Goal: Task Accomplishment & Management: Complete application form

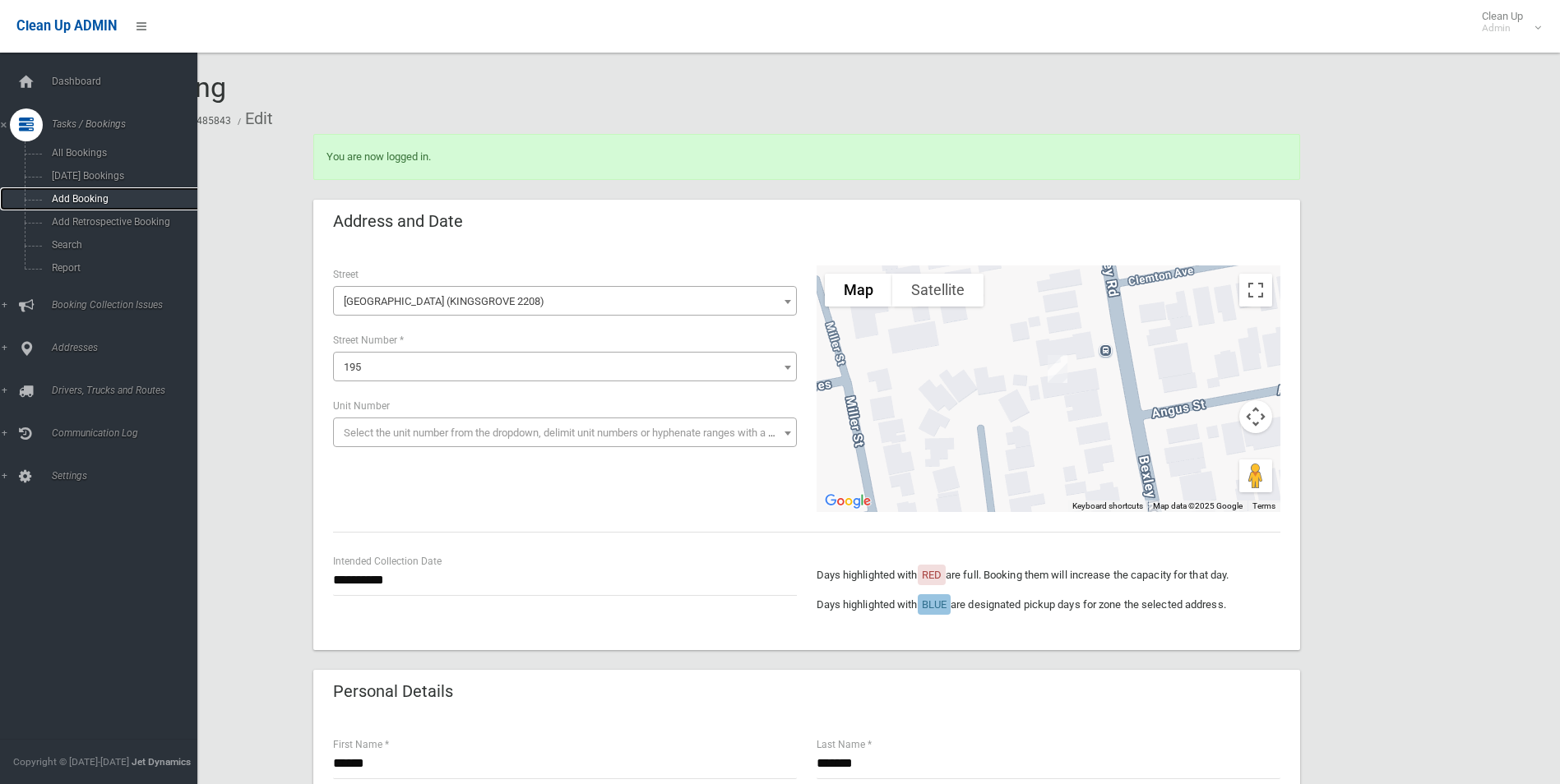
click at [88, 199] on span "Add Booking" at bounding box center [121, 199] width 148 height 12
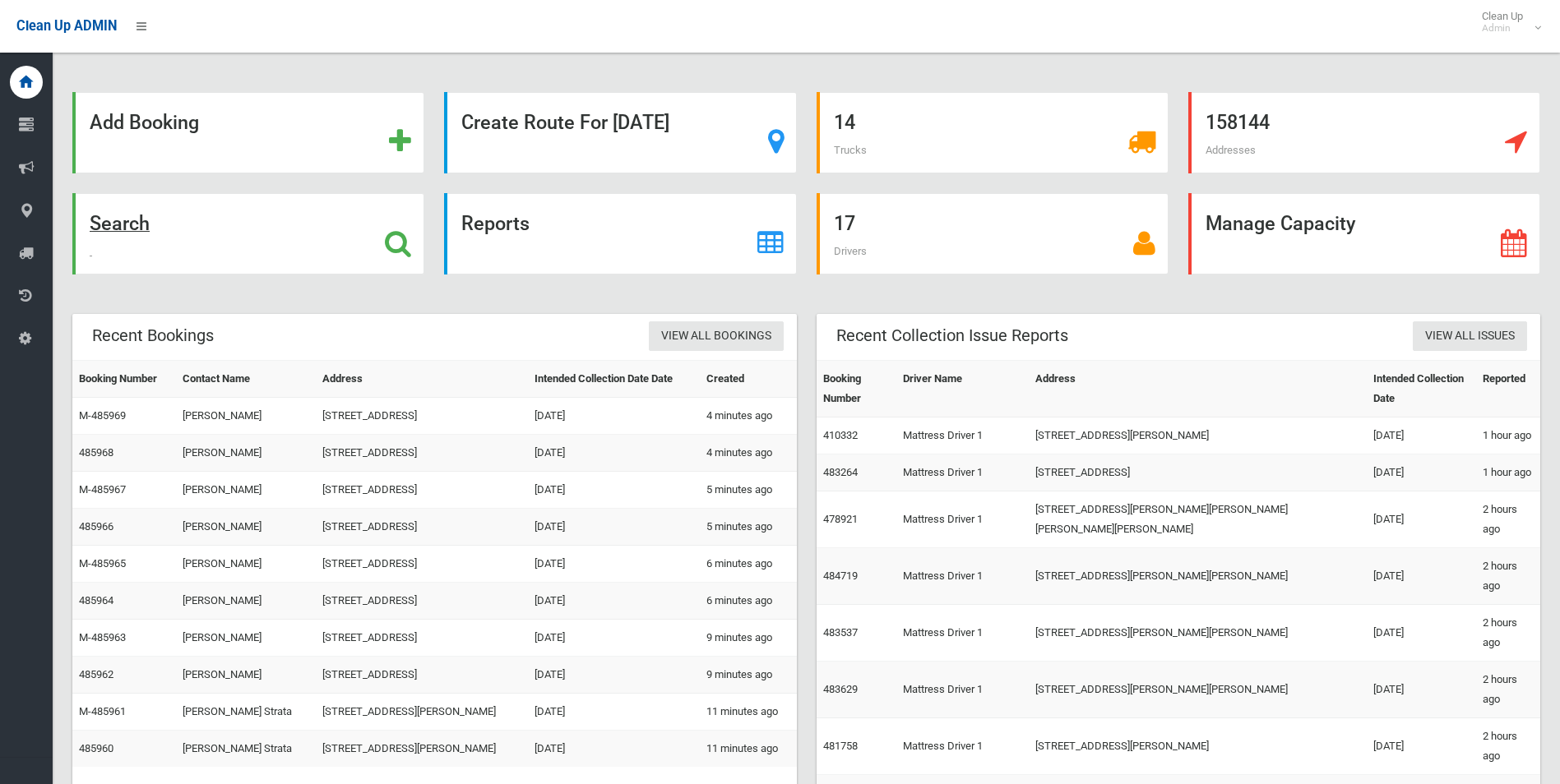
click at [124, 237] on div "Search" at bounding box center [249, 234] width 352 height 82
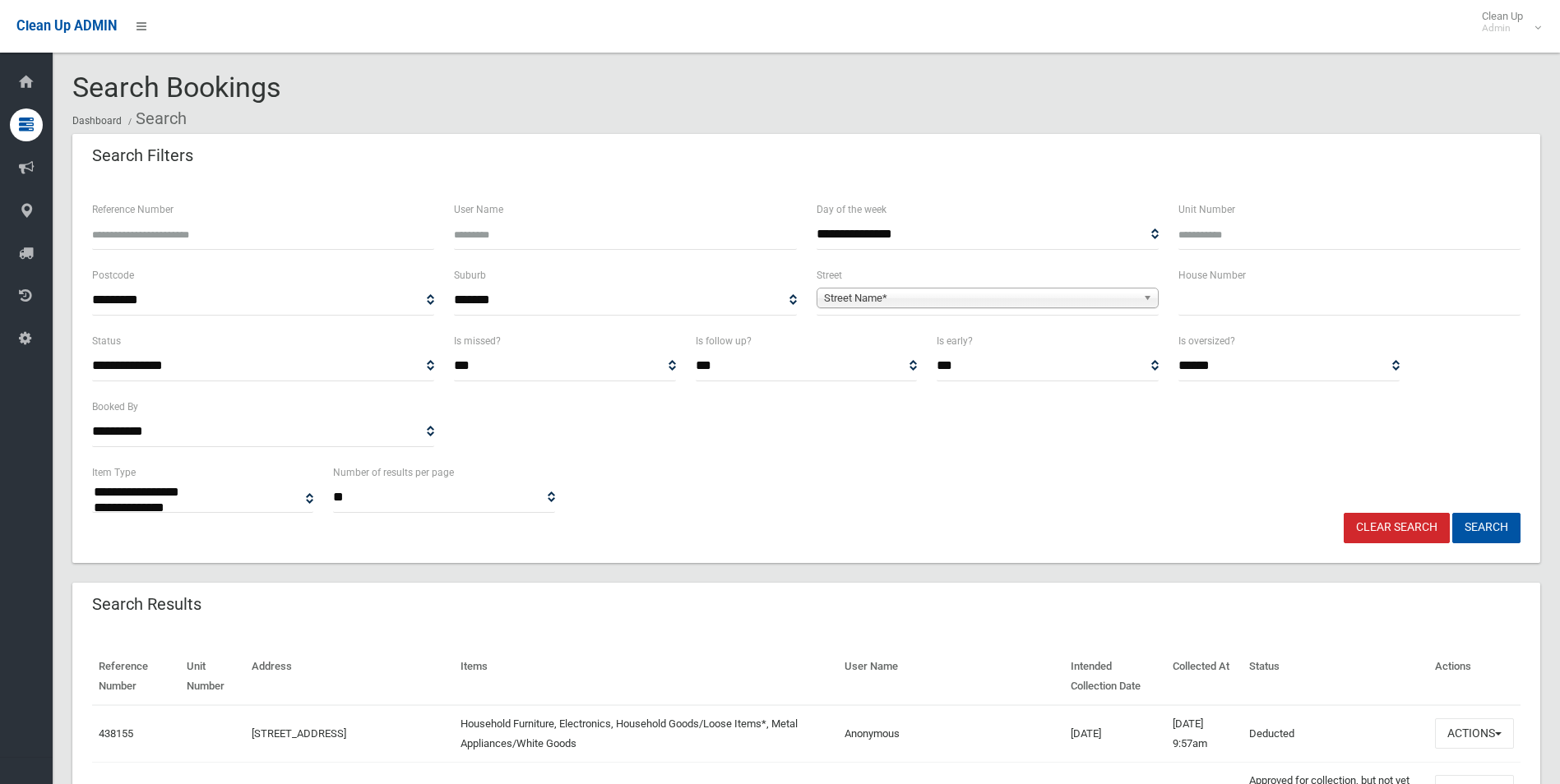
select select
click at [1233, 301] on input "text" at bounding box center [1350, 300] width 342 height 30
type input "*"
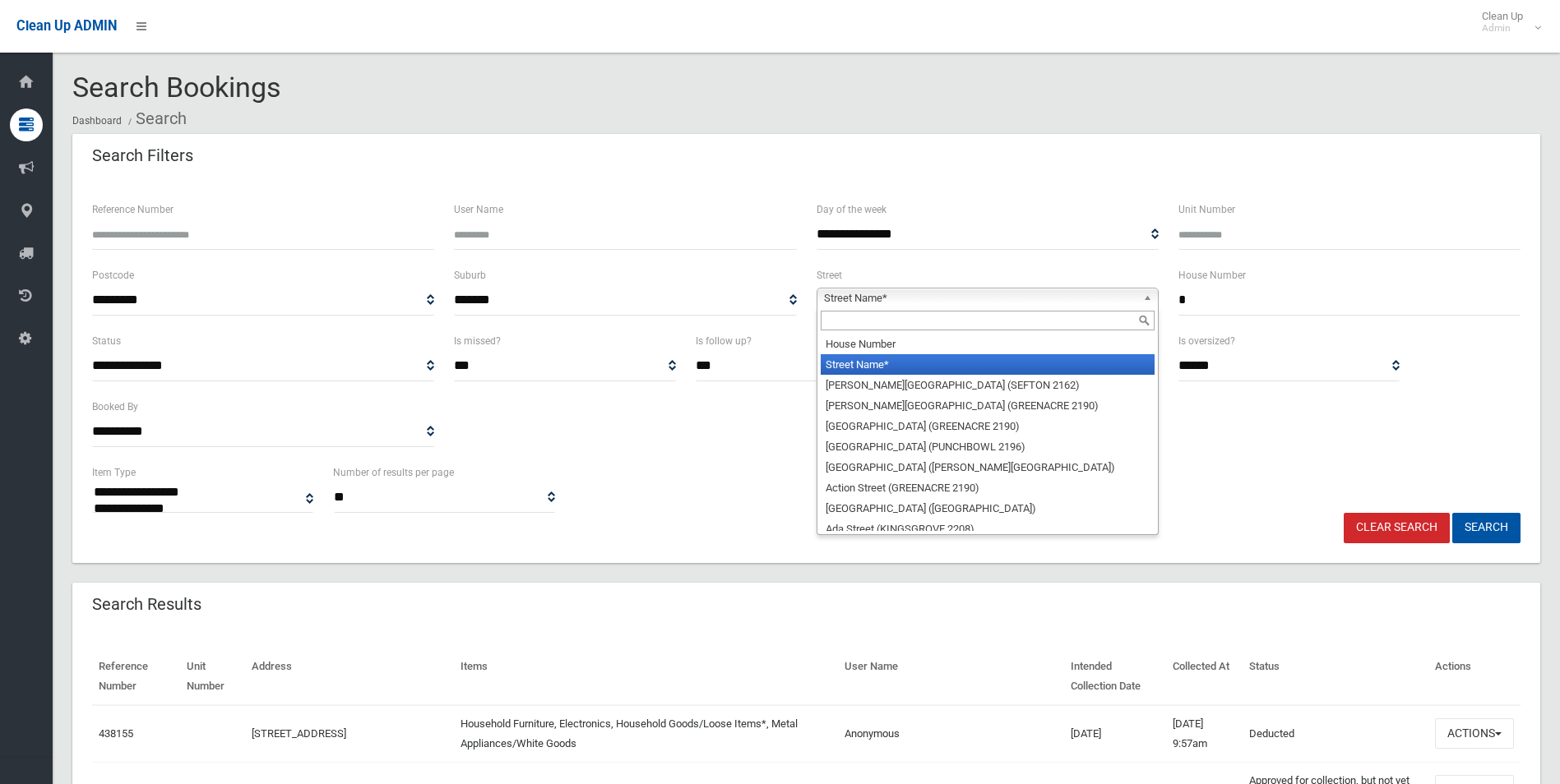
click at [976, 301] on span "Street Name*" at bounding box center [980, 299] width 313 height 20
click at [929, 329] on input "text" at bounding box center [988, 320] width 334 height 20
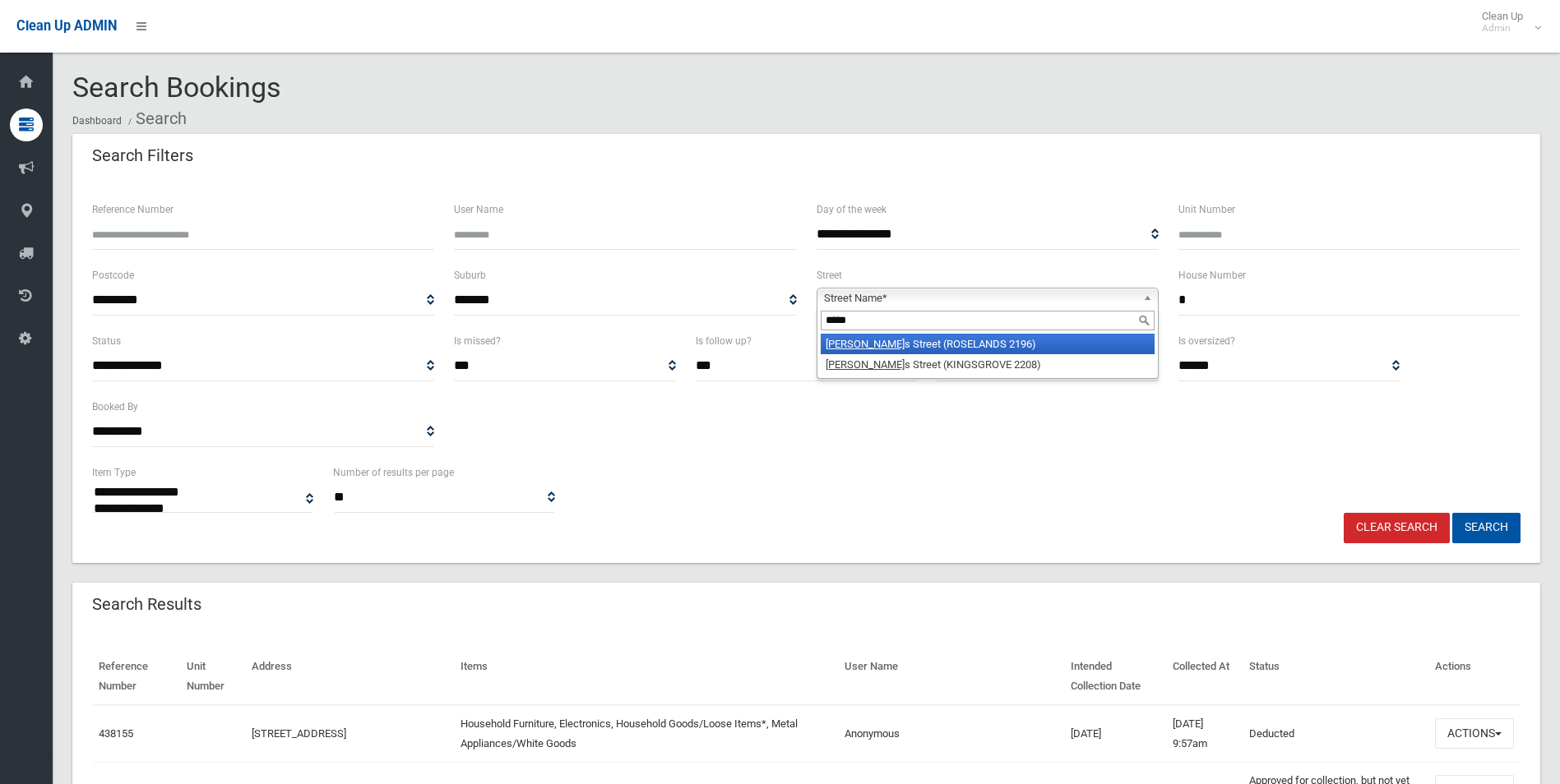
type input "*****"
click at [898, 344] on li "Roger s Street (ROSELANDS 2196)" at bounding box center [988, 344] width 334 height 21
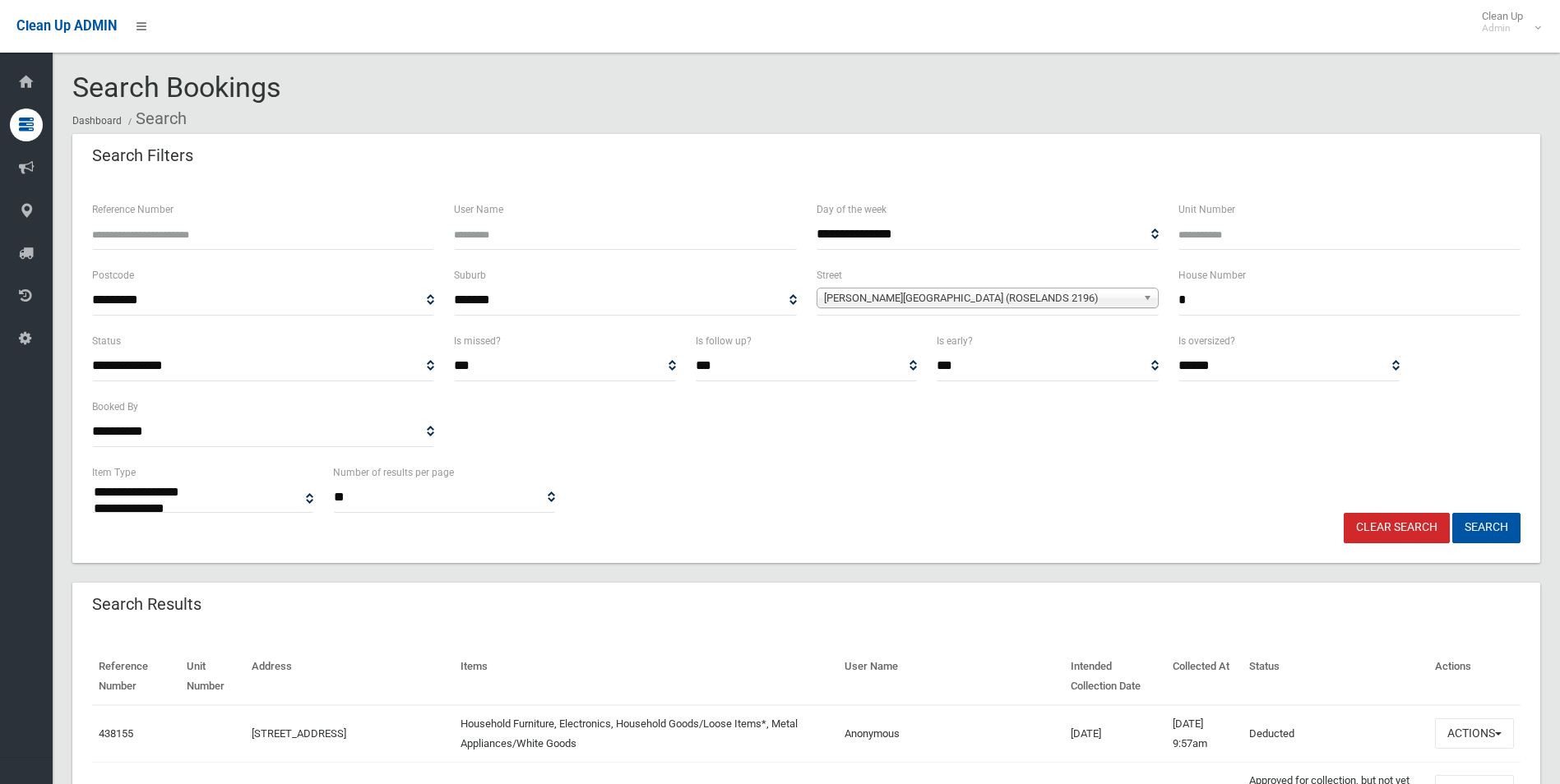
click at [1225, 233] on input "Unit Number" at bounding box center [1350, 234] width 342 height 30
type input "*"
drag, startPoint x: 1488, startPoint y: 526, endPoint x: 1513, endPoint y: 509, distance: 30.2
click at [1492, 523] on button "Search" at bounding box center [1485, 528] width 68 height 30
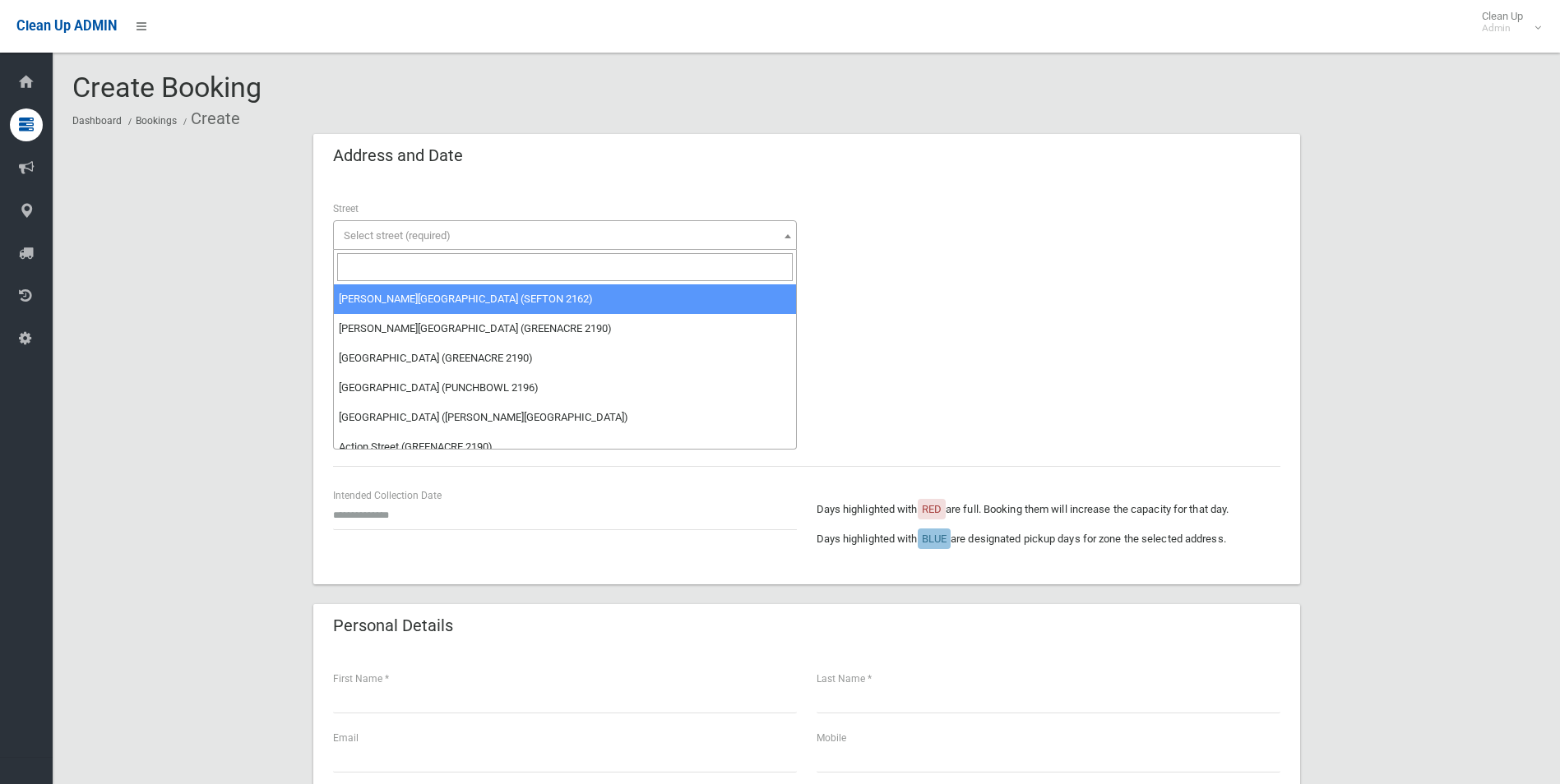
click at [566, 239] on span "Select street (required)" at bounding box center [564, 235] width 455 height 23
click at [420, 264] on input "search" at bounding box center [564, 267] width 455 height 28
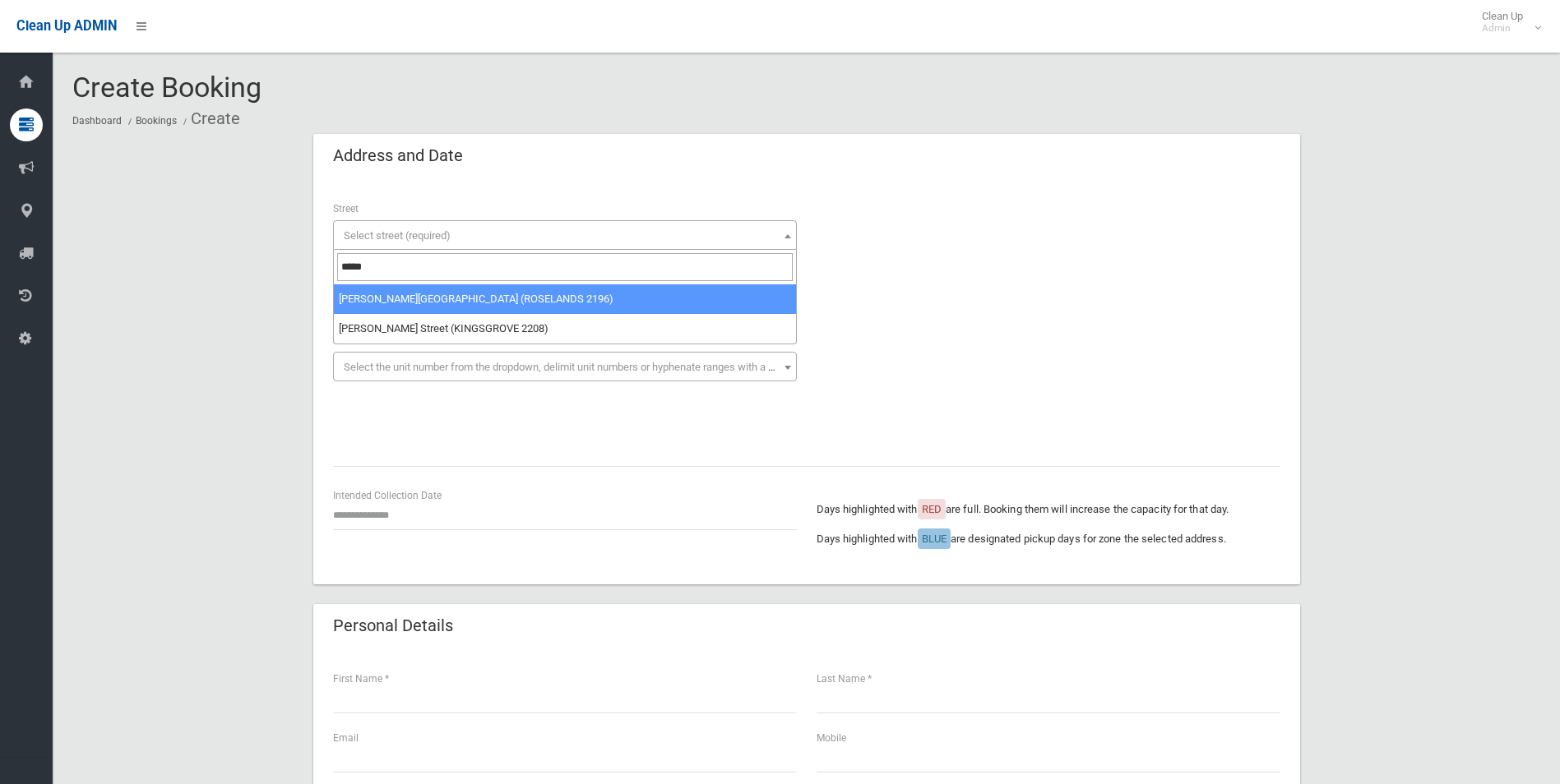
type input "*****"
select select "***"
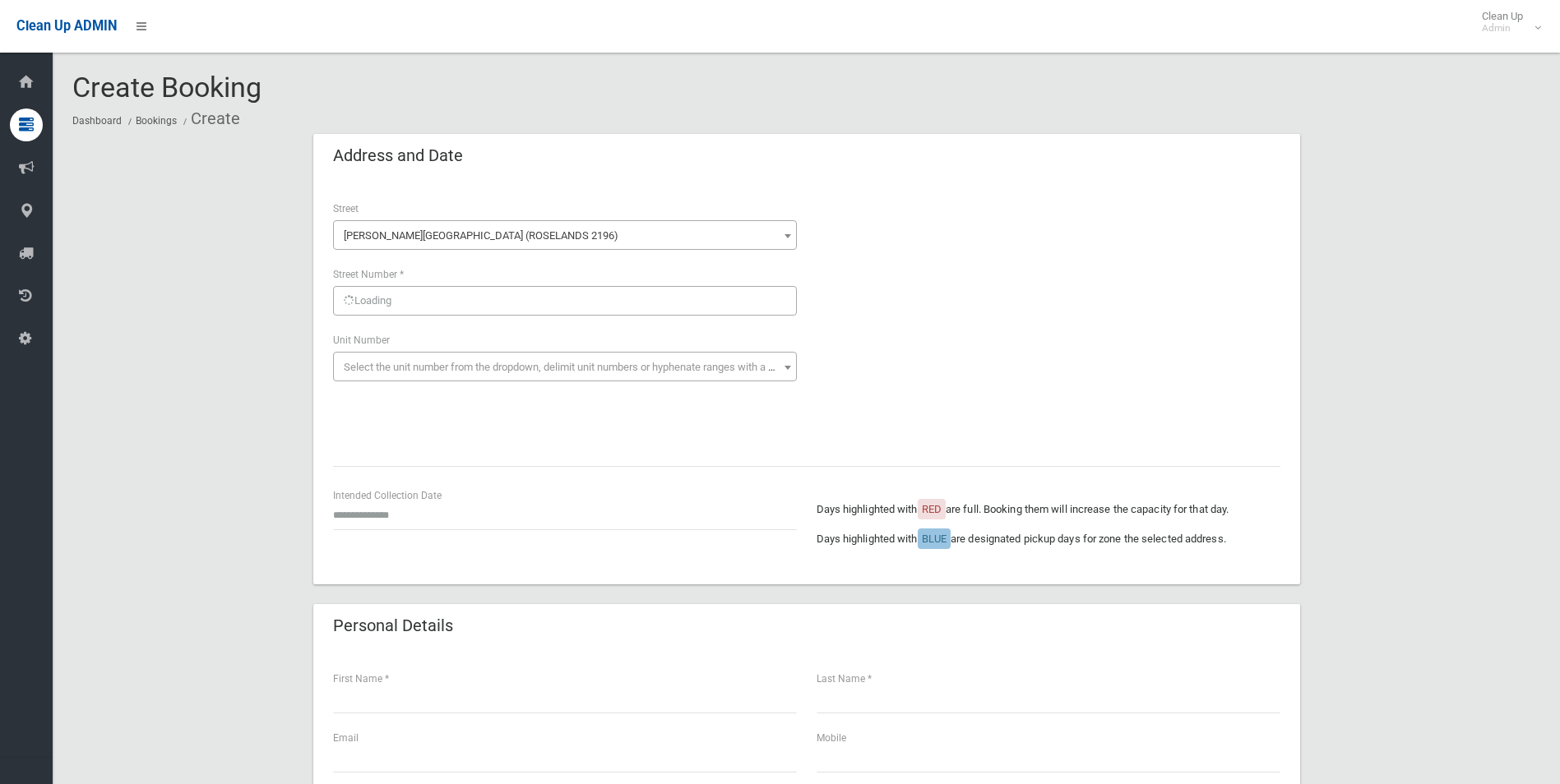
click at [406, 303] on div "Loading" at bounding box center [565, 301] width 464 height 29
click at [388, 303] on span "Select street number (required)" at bounding box center [416, 301] width 144 height 13
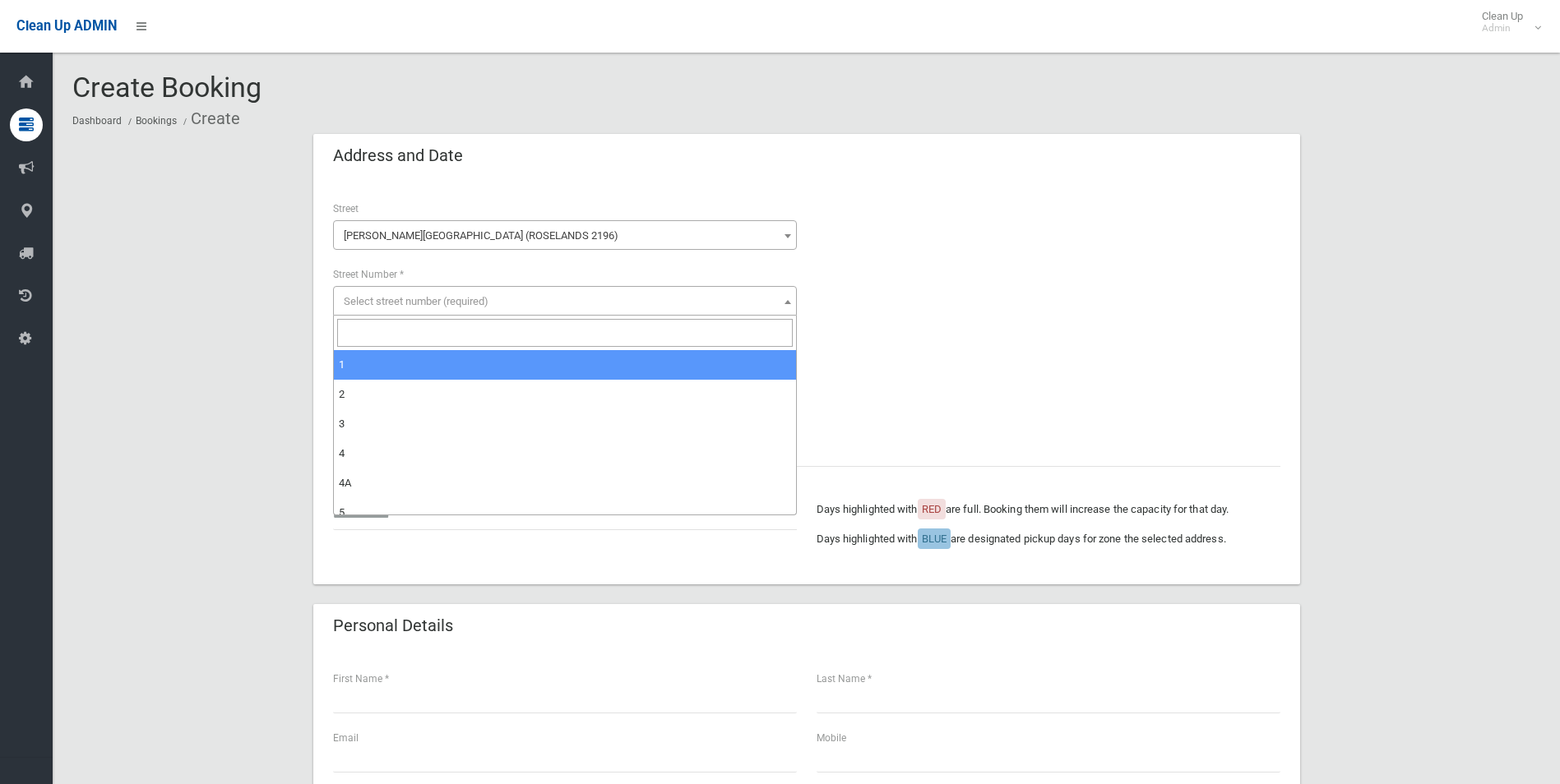
click at [390, 330] on input "search" at bounding box center [564, 333] width 455 height 28
type input "*"
select select "*"
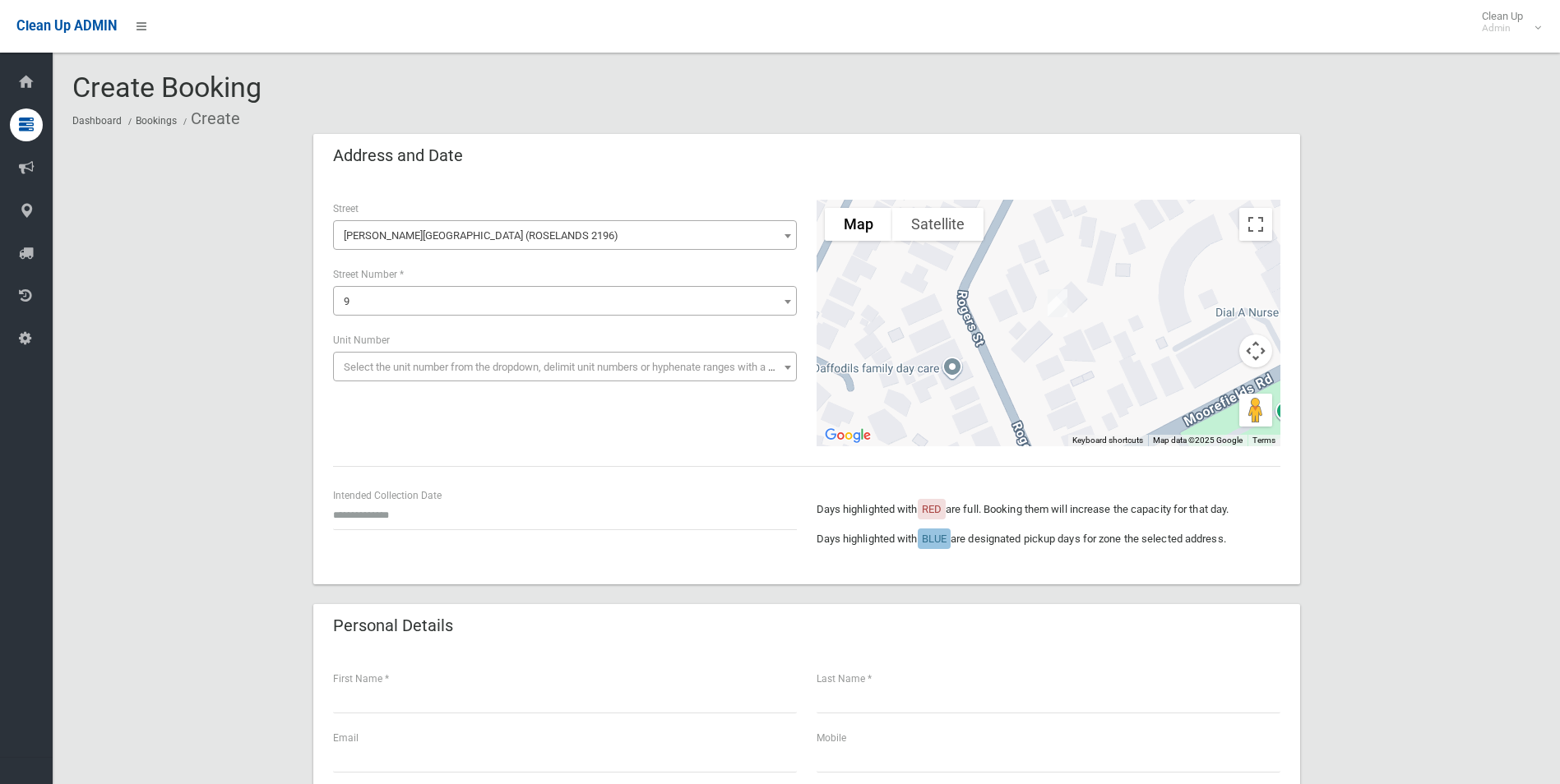
click at [418, 374] on span "Select the unit number from the dropdown, delimit unit numbers or hyphenate ran…" at bounding box center [564, 366] width 455 height 23
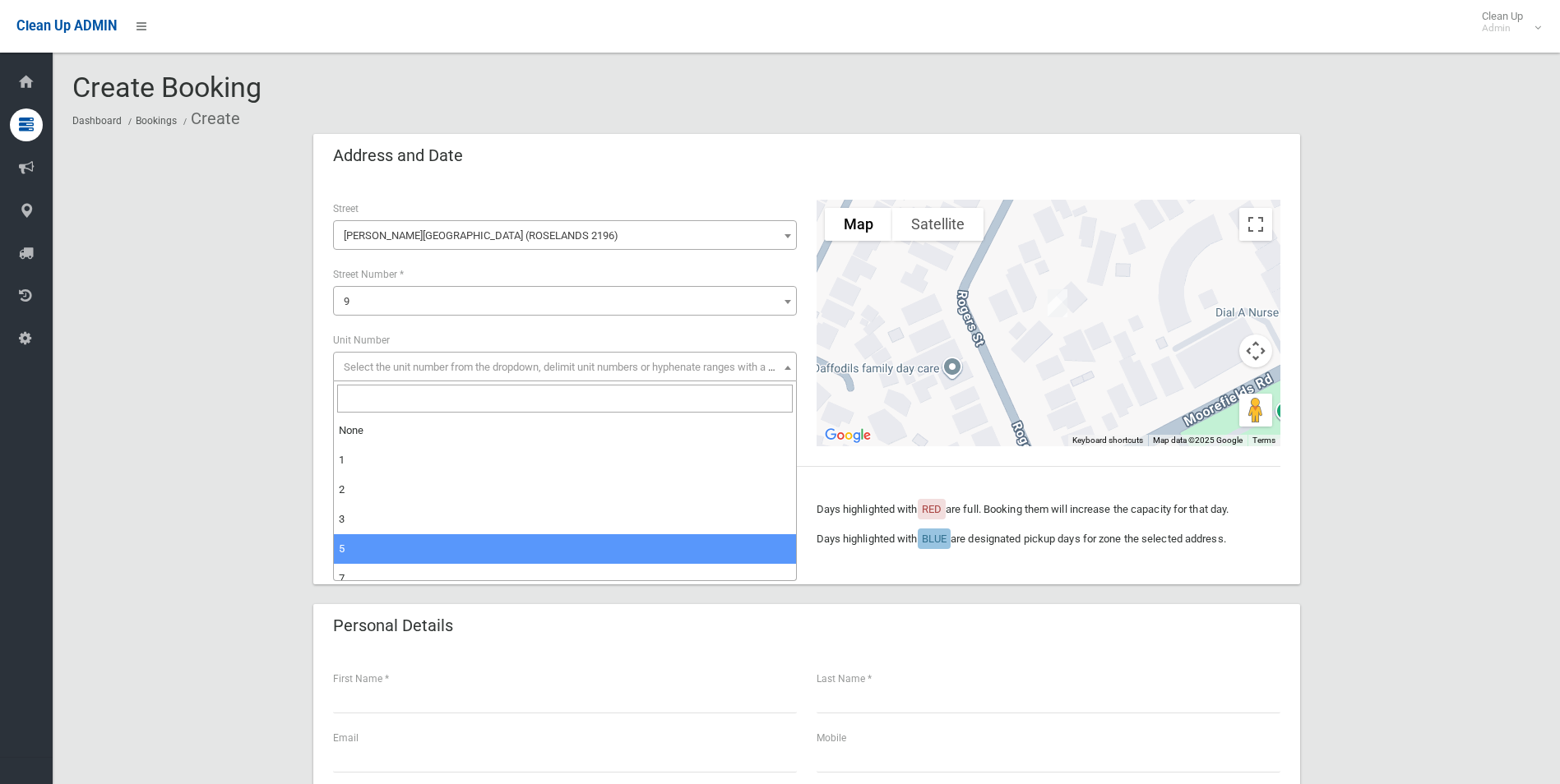
select select "*"
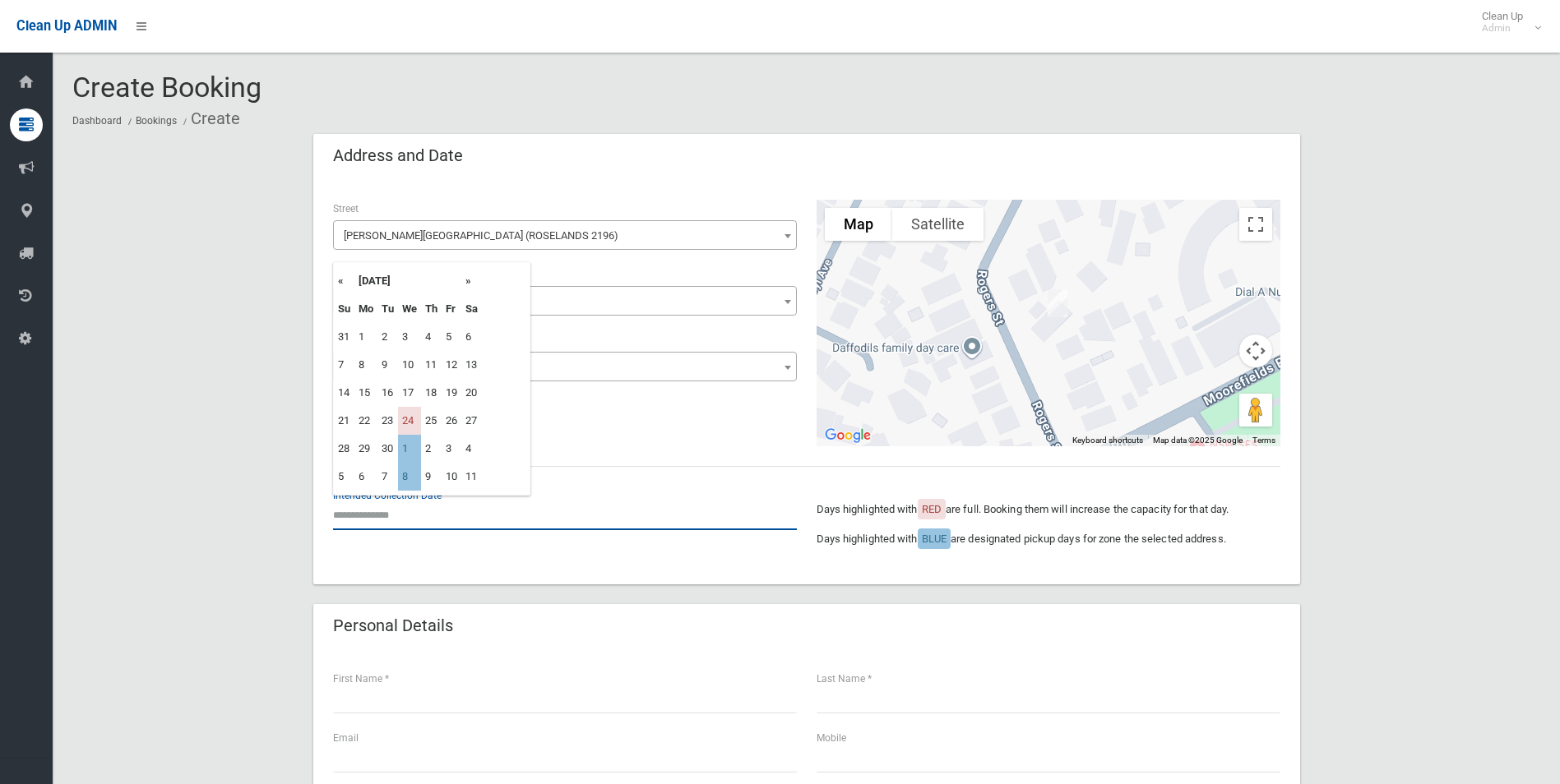
click at [405, 519] on input "text" at bounding box center [565, 515] width 464 height 30
click at [411, 447] on td "1" at bounding box center [409, 449] width 23 height 28
type input "**********"
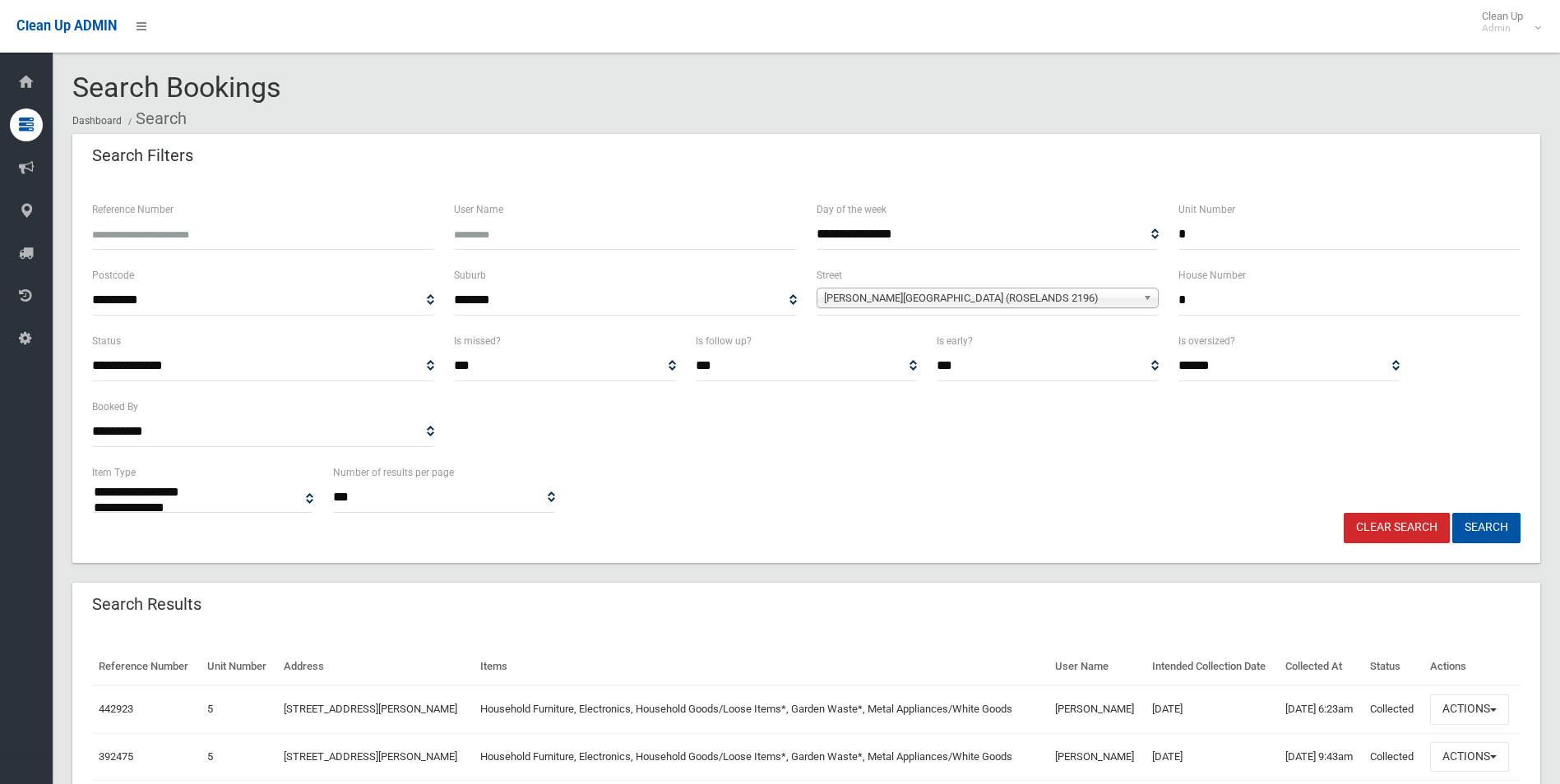
select select
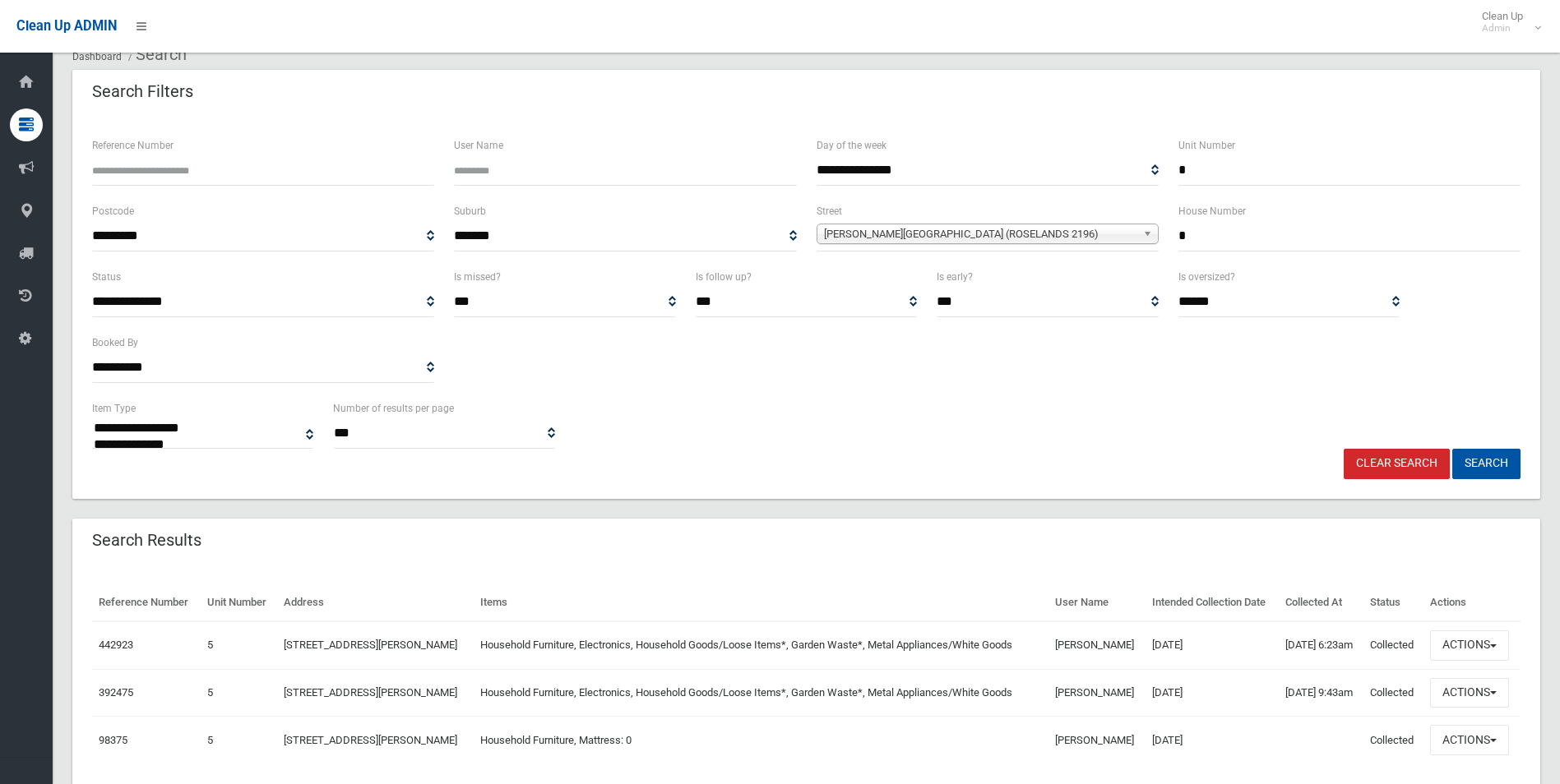
scroll to position [123, 0]
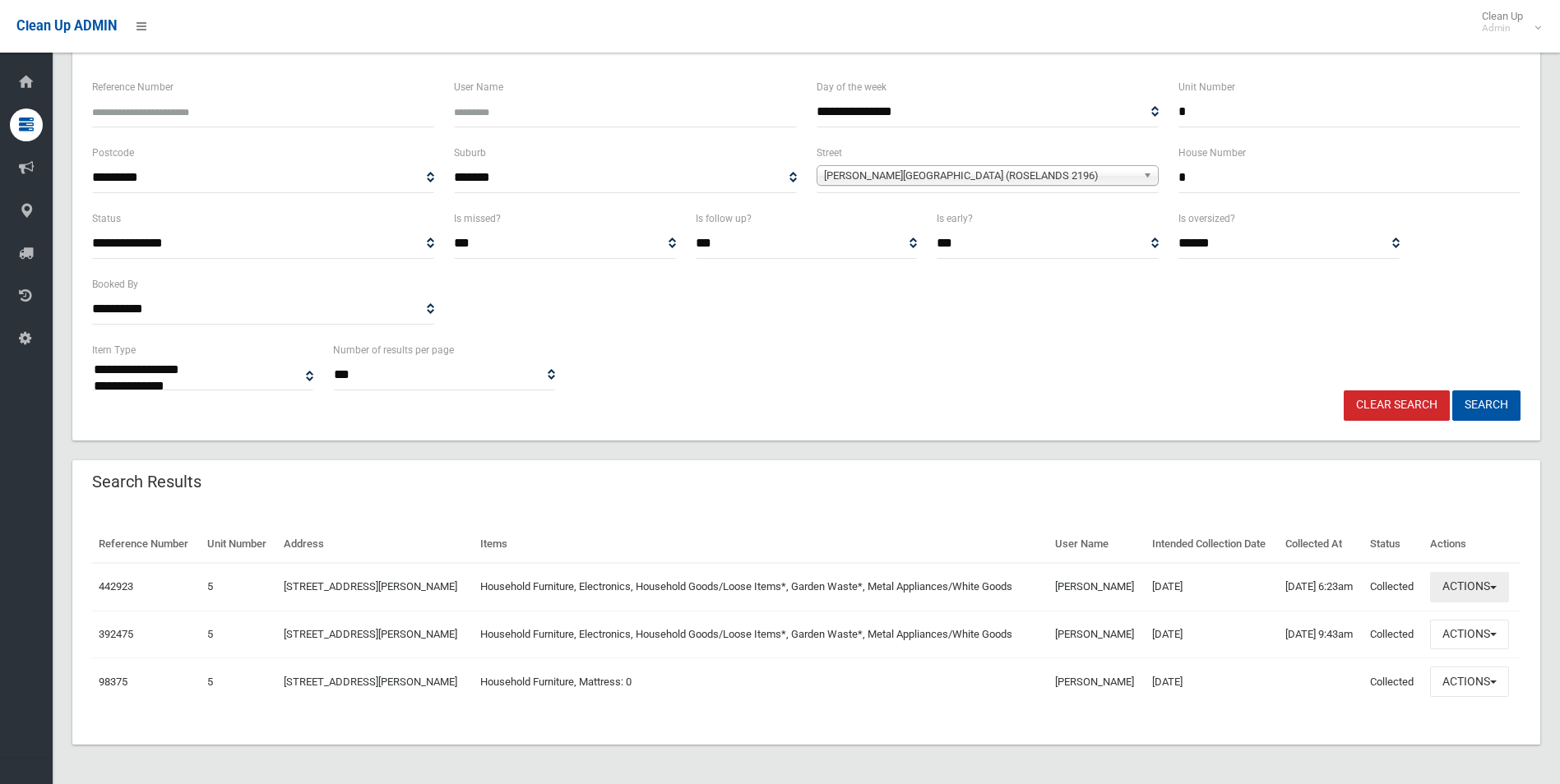
click at [1484, 586] on button "Actions" at bounding box center [1470, 587] width 79 height 30
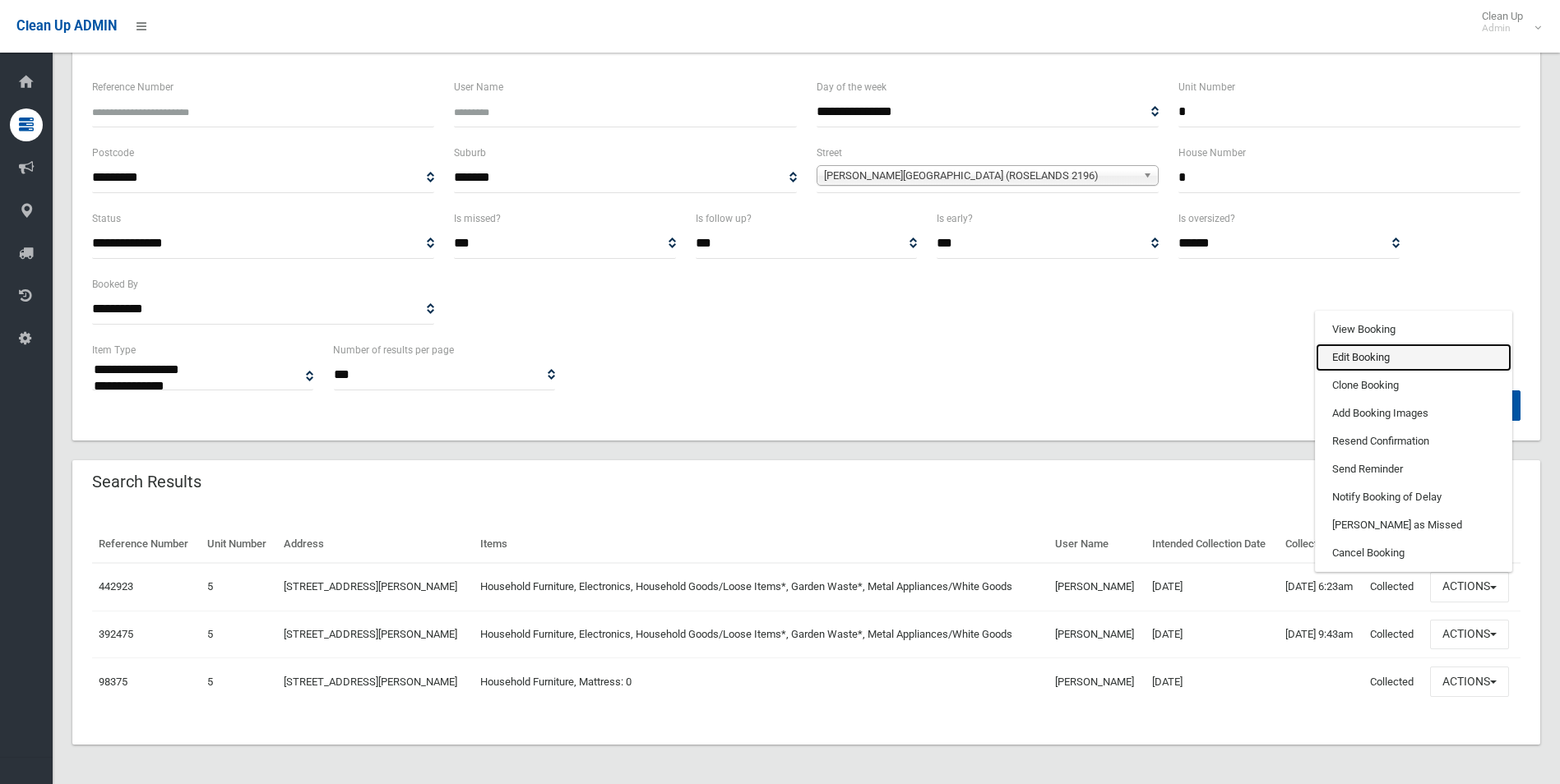
drag, startPoint x: 1350, startPoint y: 358, endPoint x: 1557, endPoint y: 352, distance: 207.1
click at [1351, 358] on link "Edit Booking" at bounding box center [1413, 358] width 196 height 28
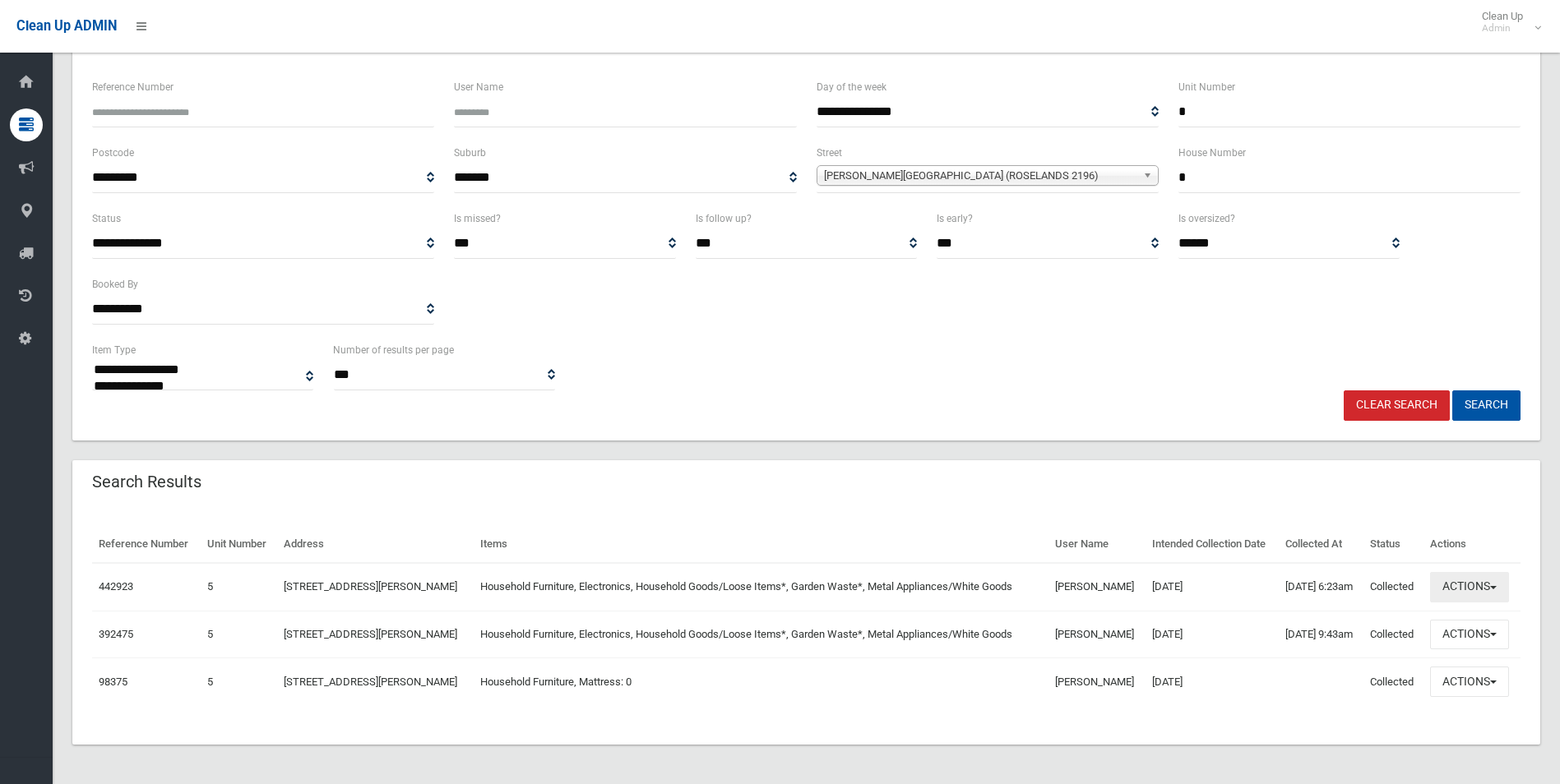
click at [1482, 590] on button "Actions" at bounding box center [1470, 587] width 79 height 30
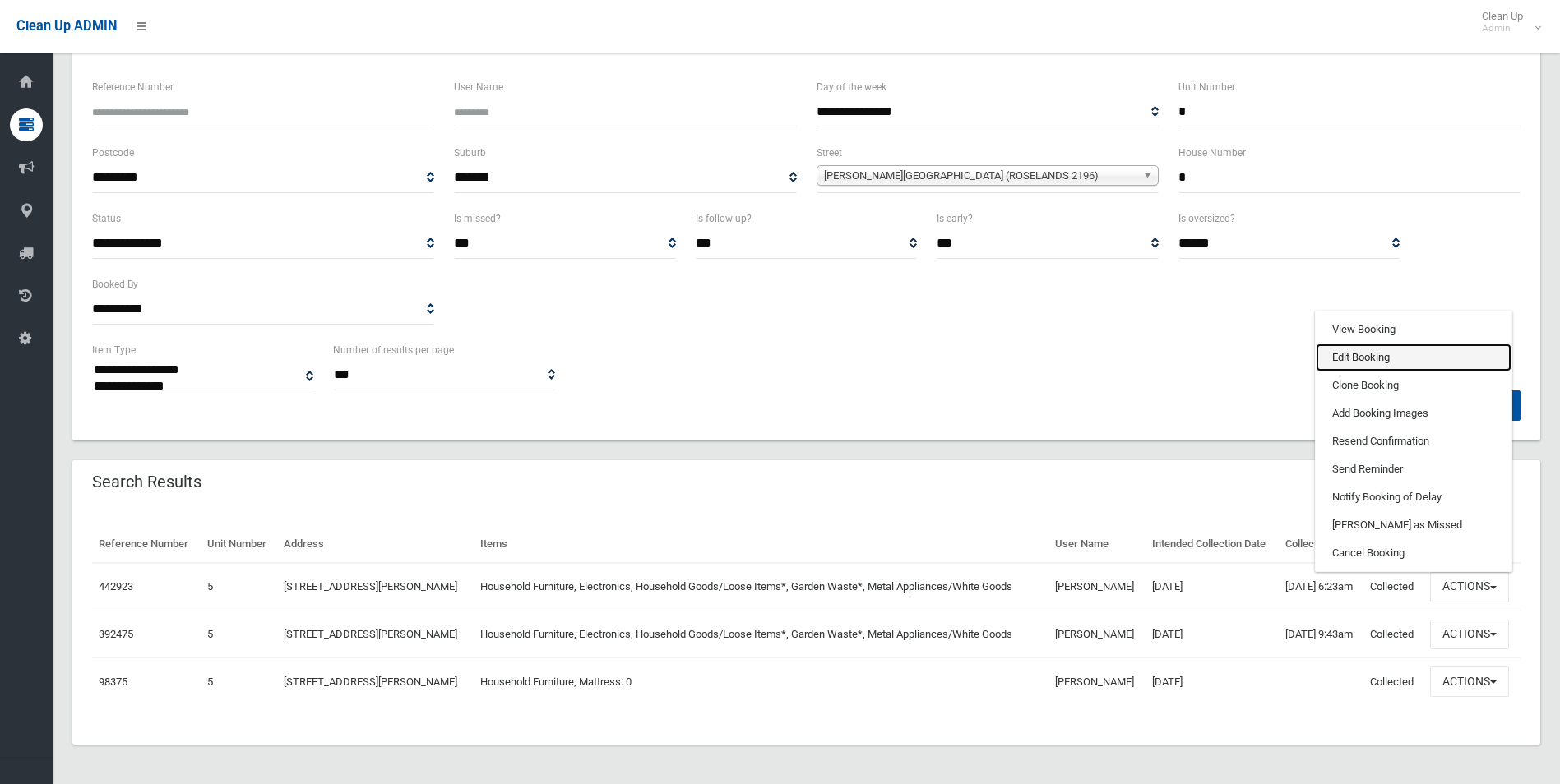
click at [1377, 355] on link "Edit Booking" at bounding box center [1413, 358] width 196 height 28
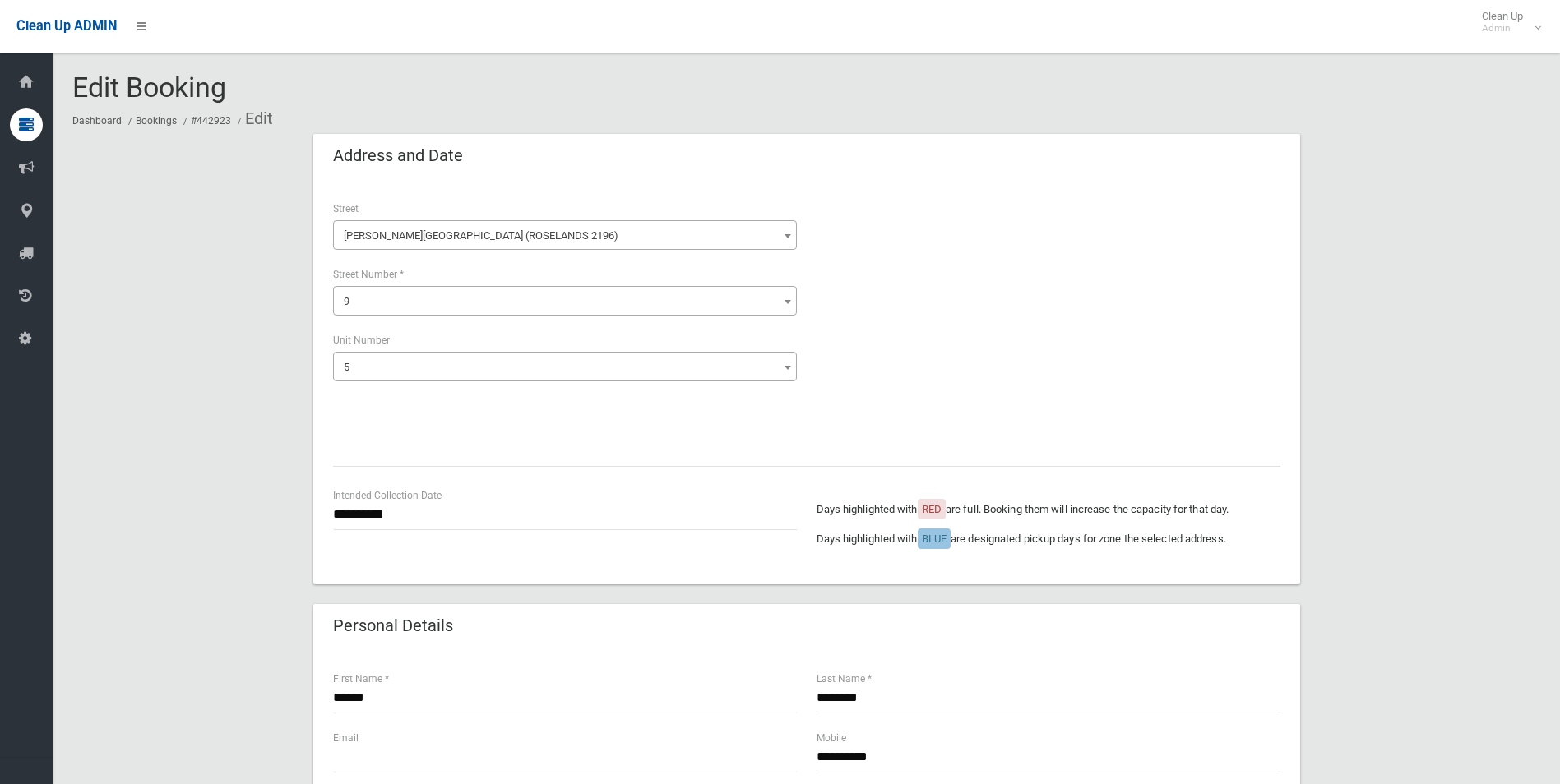
select select "*"
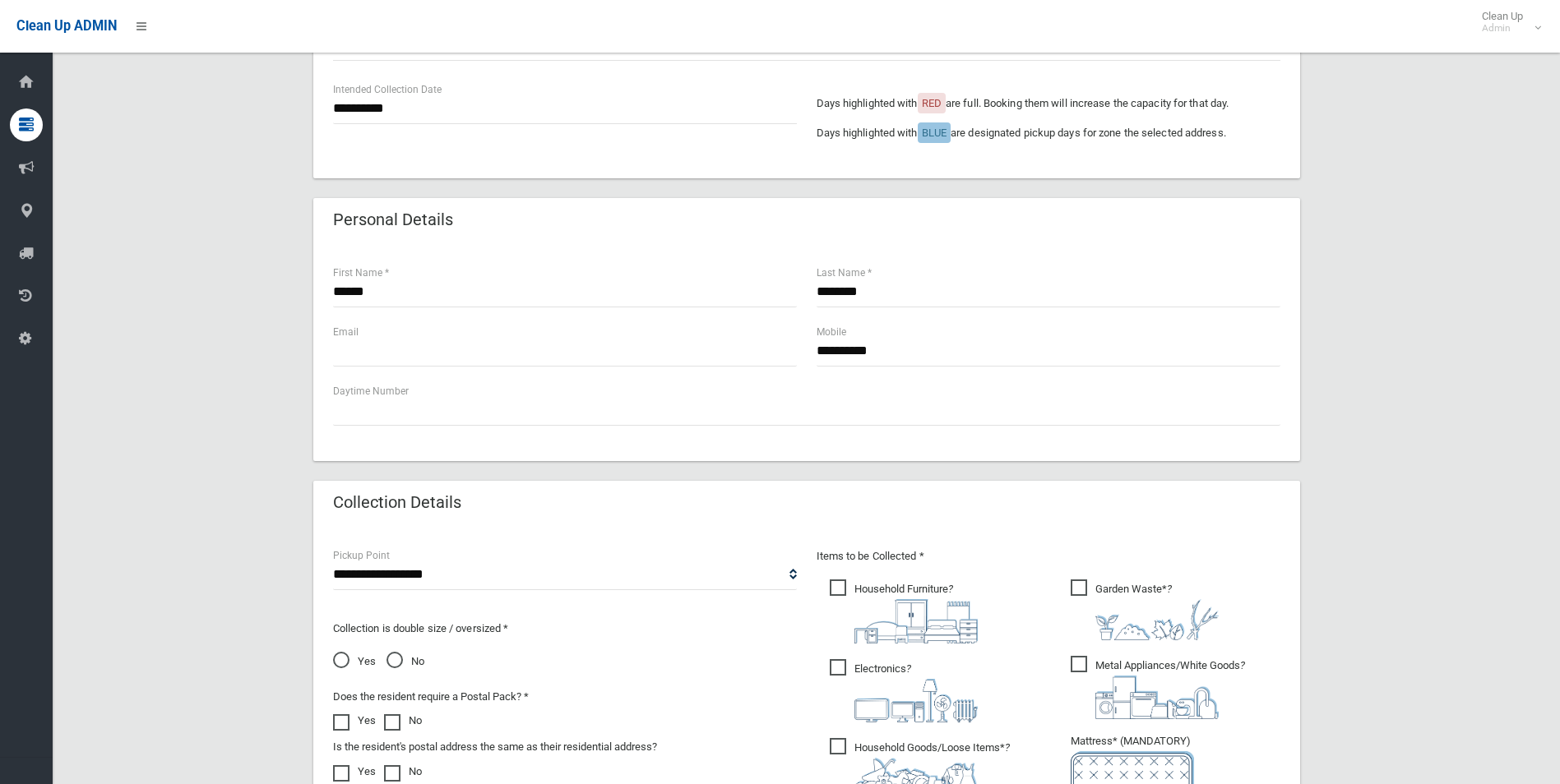
scroll to position [164, 0]
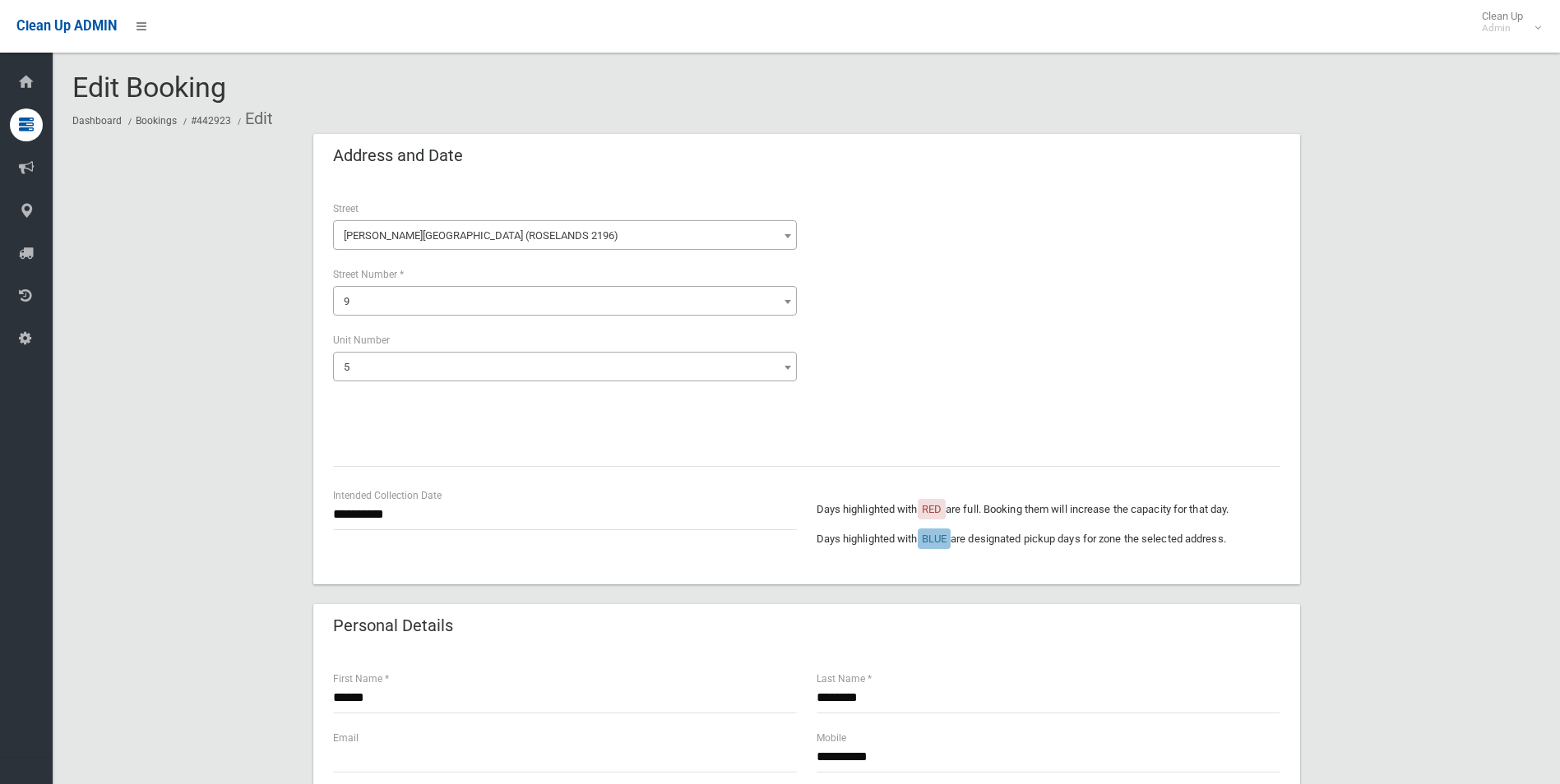
select select "*"
